Goal: Find specific page/section: Find specific page/section

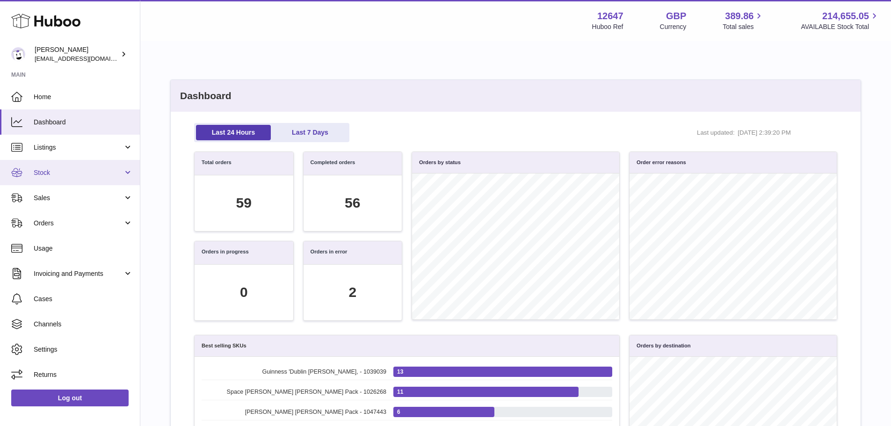
scroll to position [108, 633]
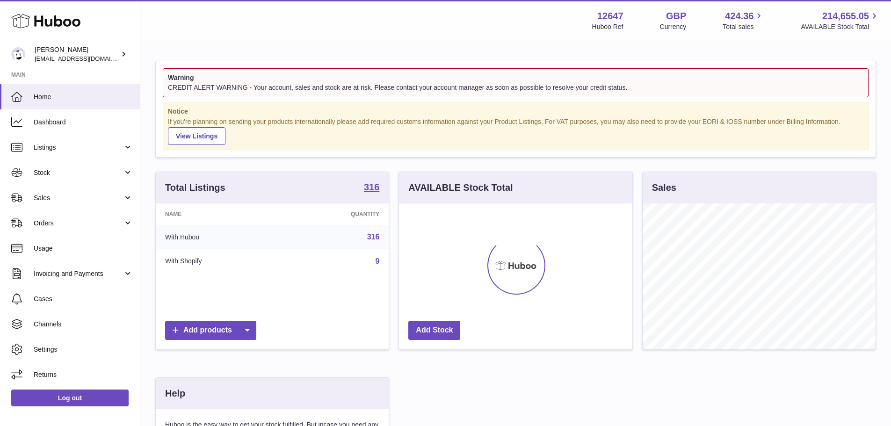
scroll to position [146, 233]
click at [47, 195] on span "Sales" at bounding box center [78, 198] width 89 height 9
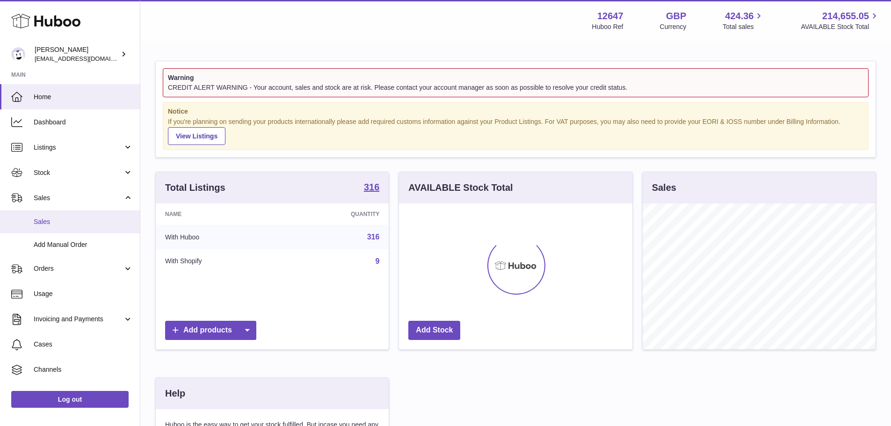
click at [51, 221] on span "Sales" at bounding box center [83, 221] width 99 height 9
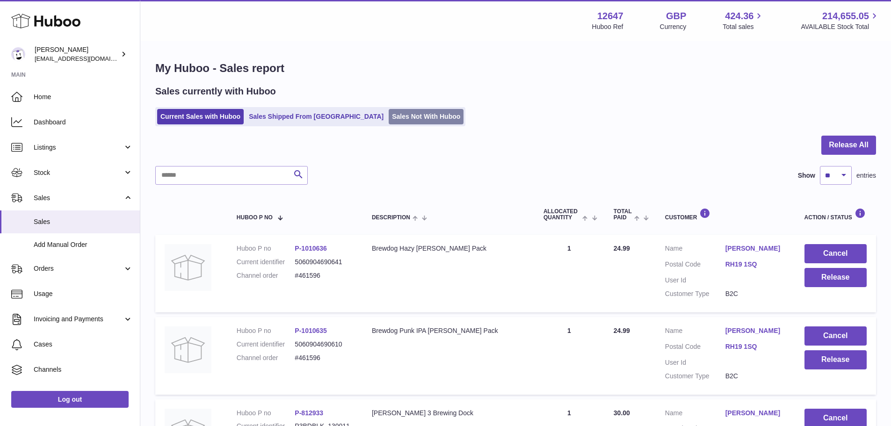
click at [389, 110] on link "Sales Not With Huboo" at bounding box center [426, 116] width 75 height 15
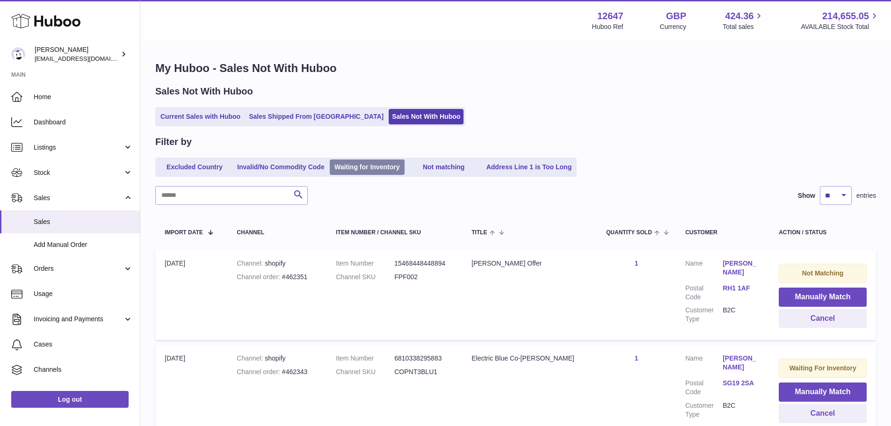
click at [368, 169] on link "Waiting for Inventory" at bounding box center [367, 166] width 75 height 15
click at [219, 118] on link "Current Sales with Huboo" at bounding box center [200, 116] width 87 height 15
